Goal: Check status

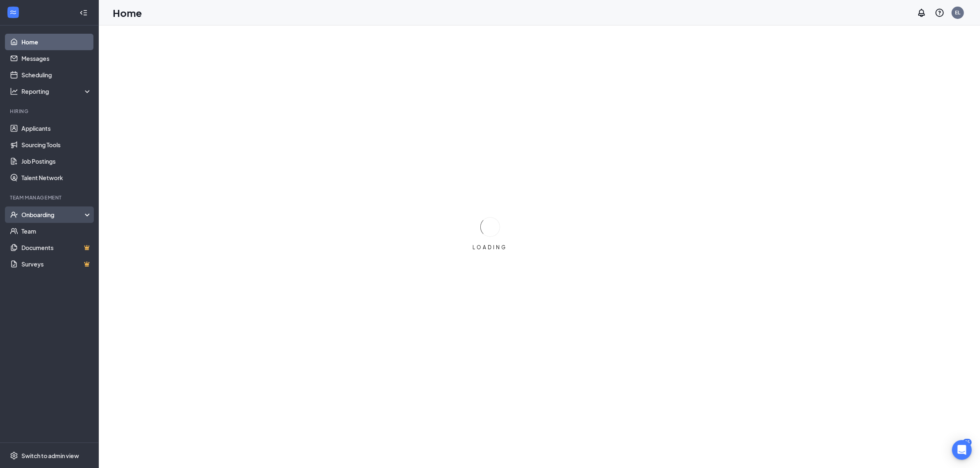
click at [74, 212] on div "Onboarding" at bounding box center [52, 215] width 63 height 8
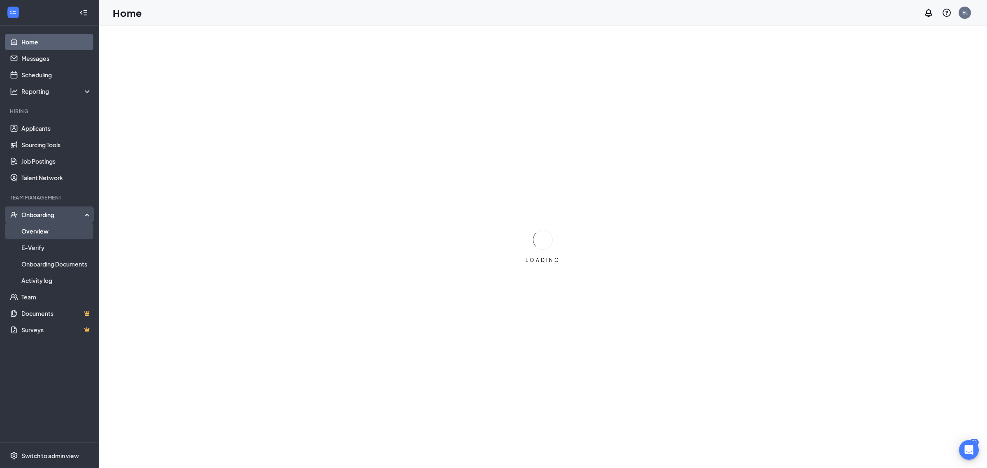
click at [70, 230] on link "Overview" at bounding box center [56, 231] width 70 height 16
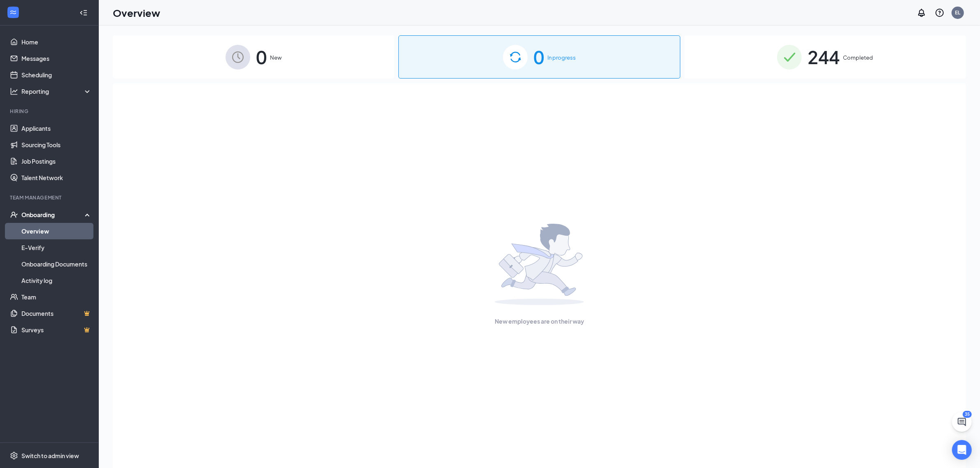
click at [739, 49] on div "244 Completed" at bounding box center [824, 56] width 281 height 43
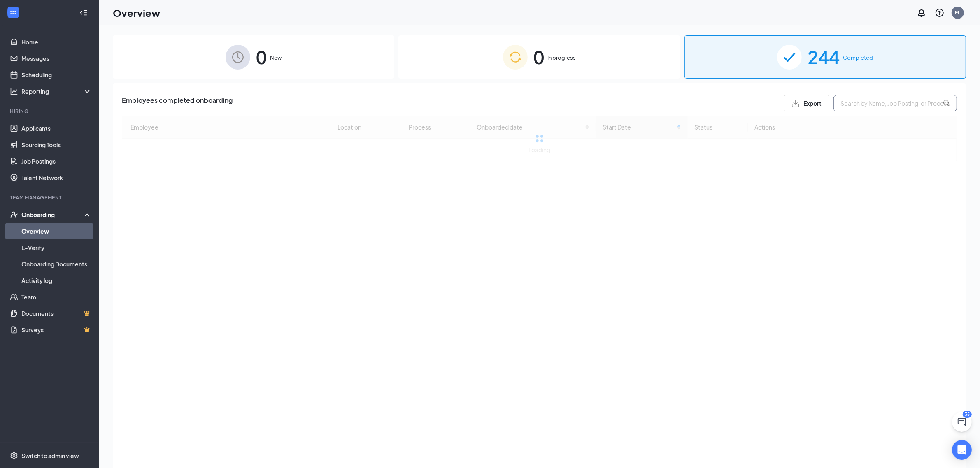
drag, startPoint x: 877, startPoint y: 97, endPoint x: 873, endPoint y: 106, distance: 9.4
click at [873, 106] on input "text" at bounding box center [894, 103] width 123 height 16
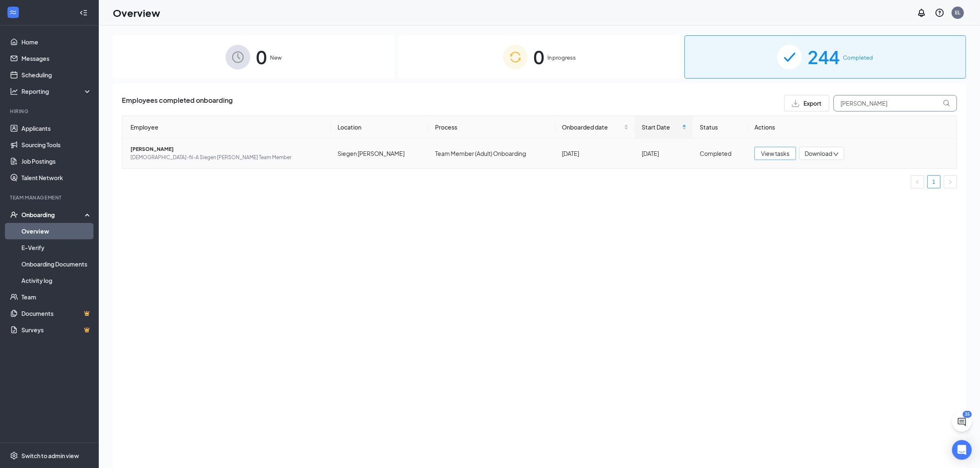
type input "[PERSON_NAME]"
click at [774, 154] on span "View tasks" at bounding box center [775, 153] width 28 height 9
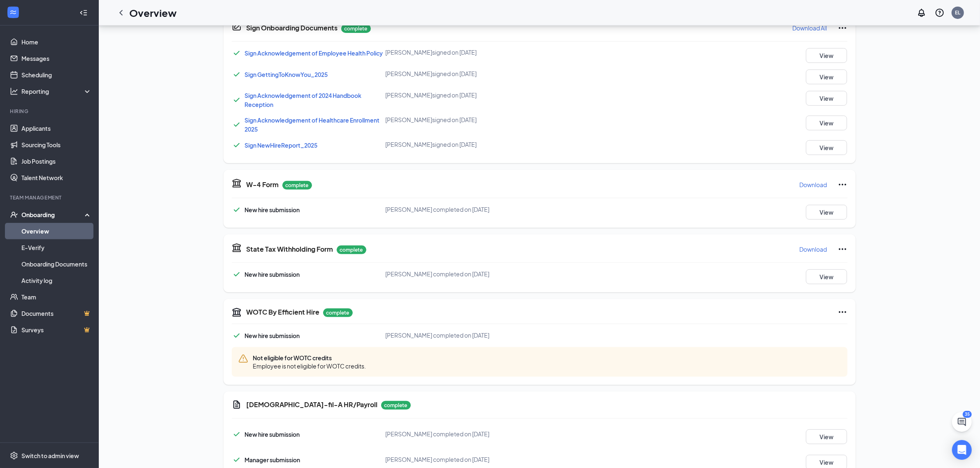
scroll to position [471, 0]
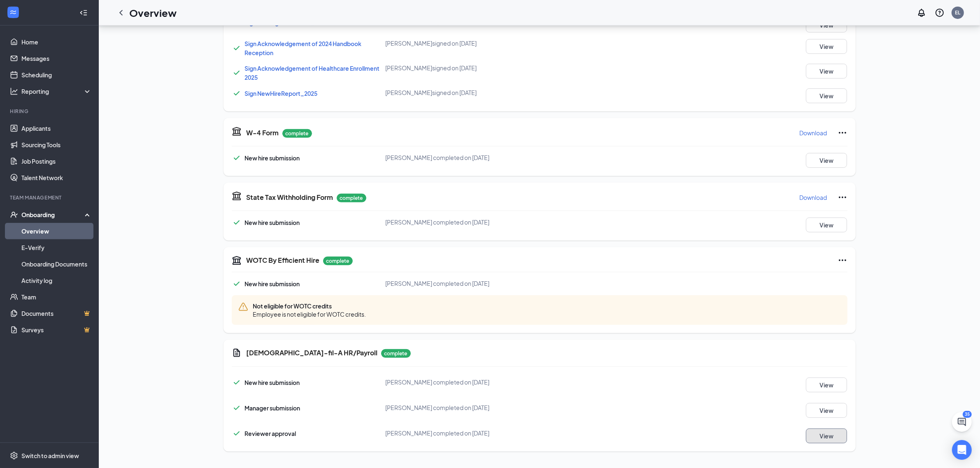
drag, startPoint x: 819, startPoint y: 430, endPoint x: 830, endPoint y: 439, distance: 13.2
click at [830, 439] on button "View" at bounding box center [825, 436] width 41 height 15
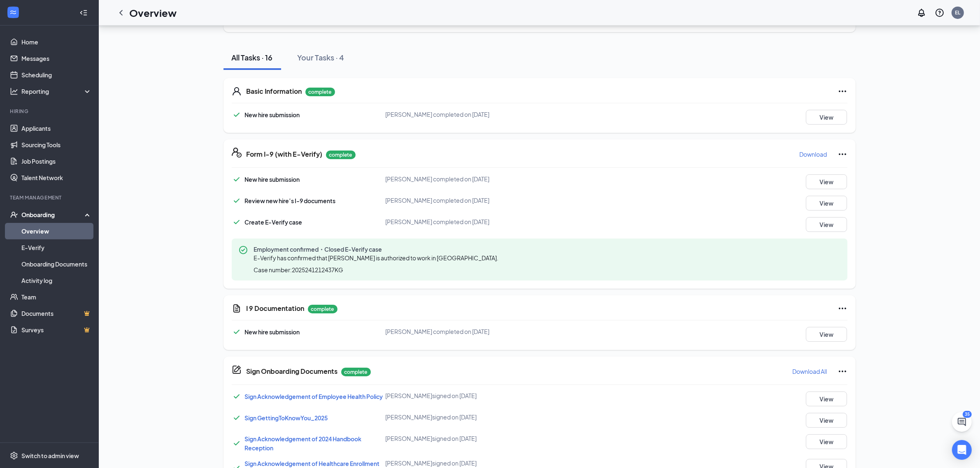
scroll to position [0, 0]
